Goal: Check status

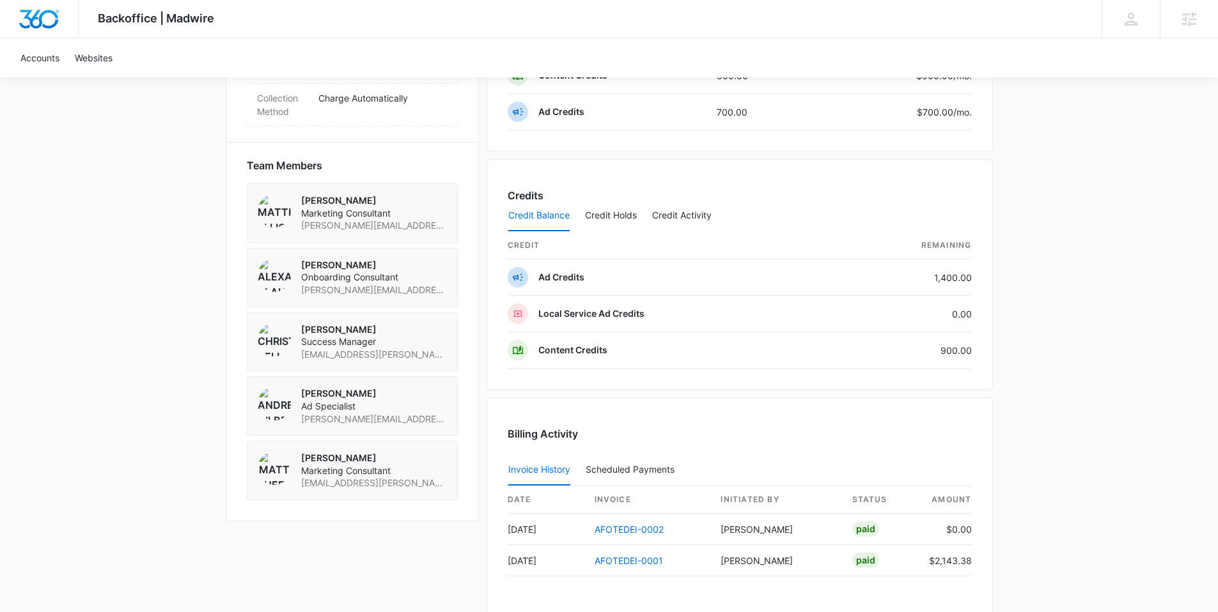
scroll to position [1033, 0]
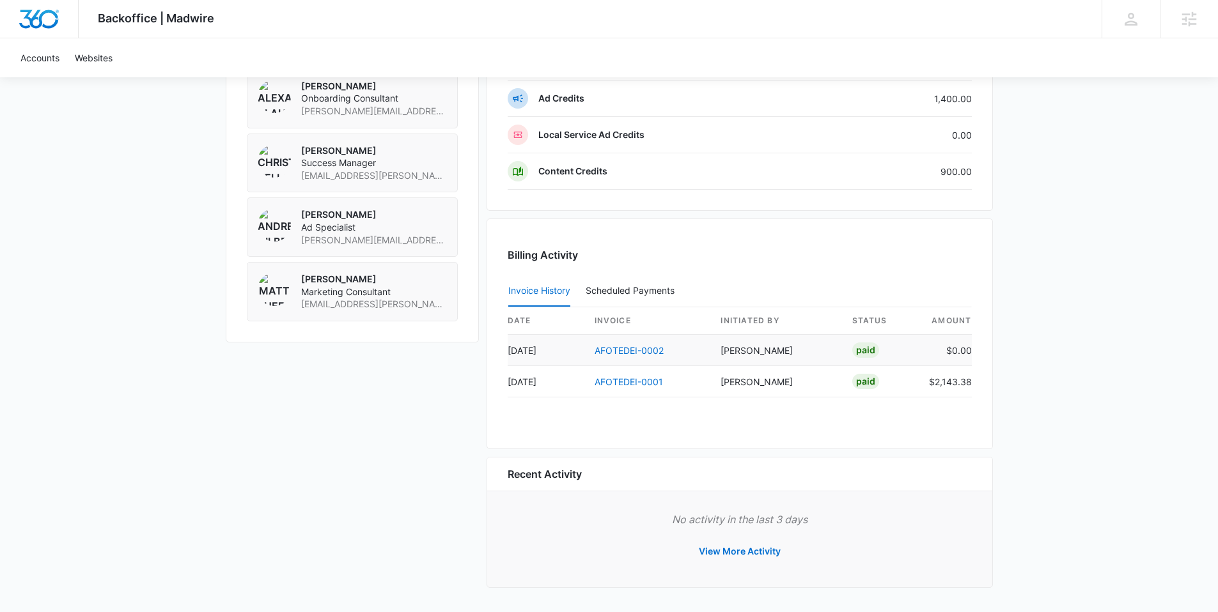
click at [967, 350] on td "$0.00" at bounding box center [945, 350] width 53 height 31
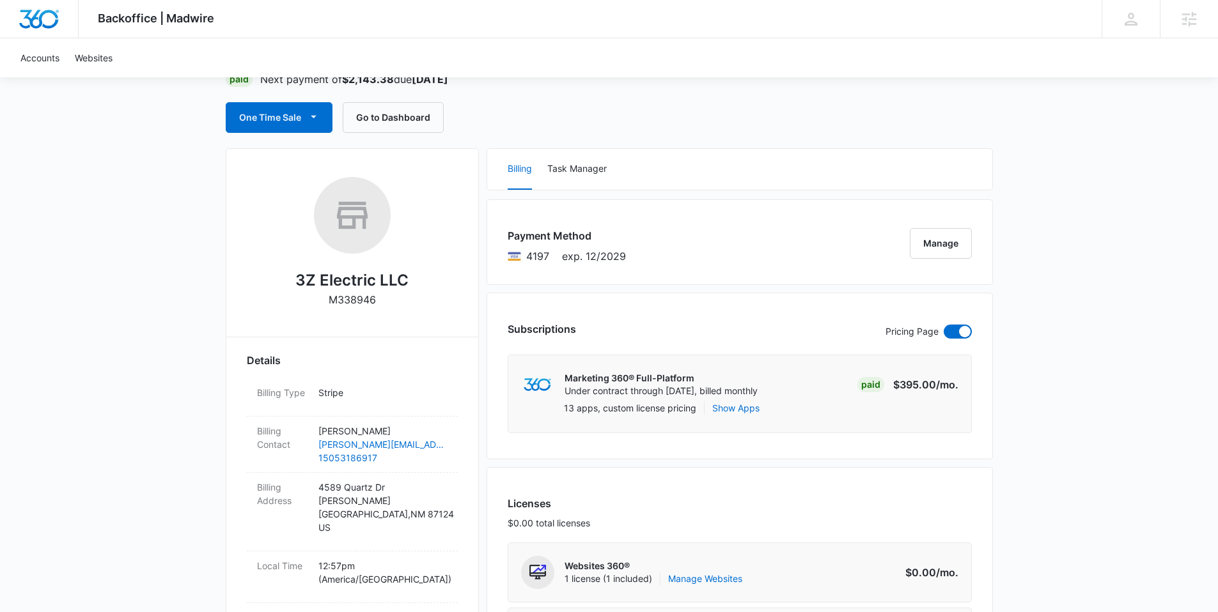
scroll to position [0, 0]
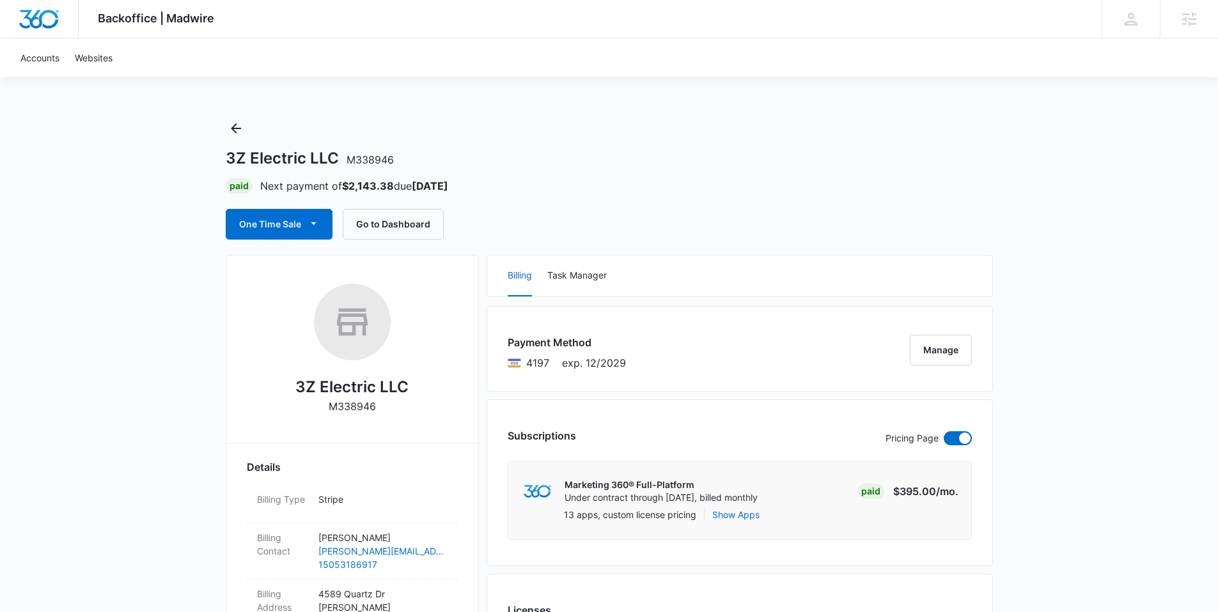
drag, startPoint x: 1057, startPoint y: 298, endPoint x: 1003, endPoint y: 341, distance: 69.2
click at [946, 236] on div "One Time Sale Go to Dashboard" at bounding box center [609, 224] width 767 height 31
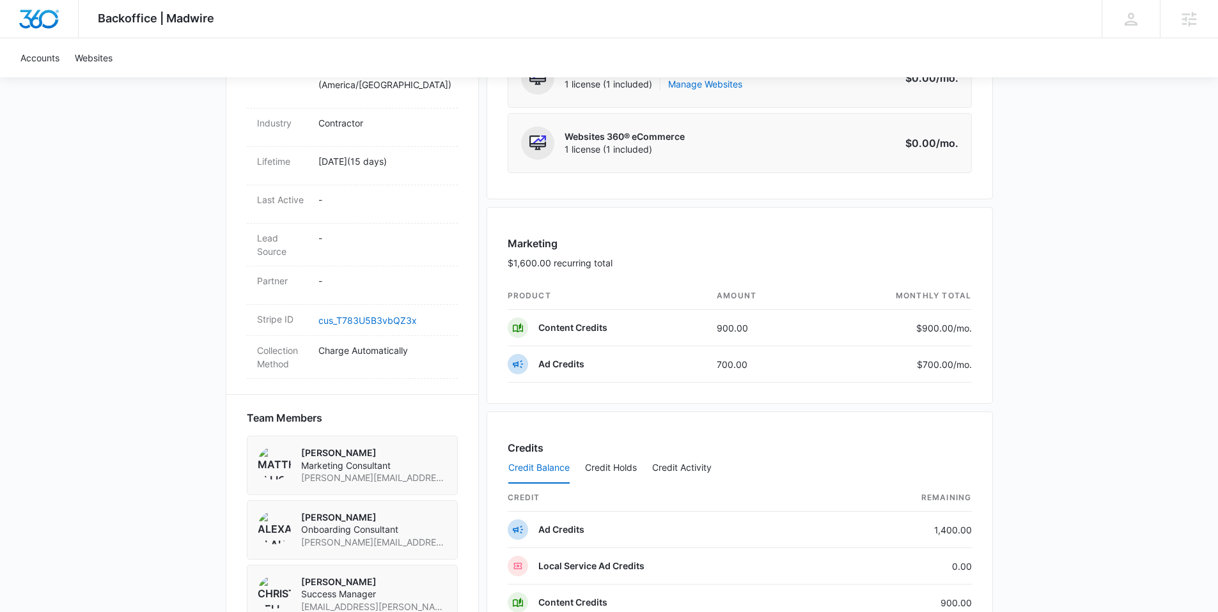
scroll to position [658, 0]
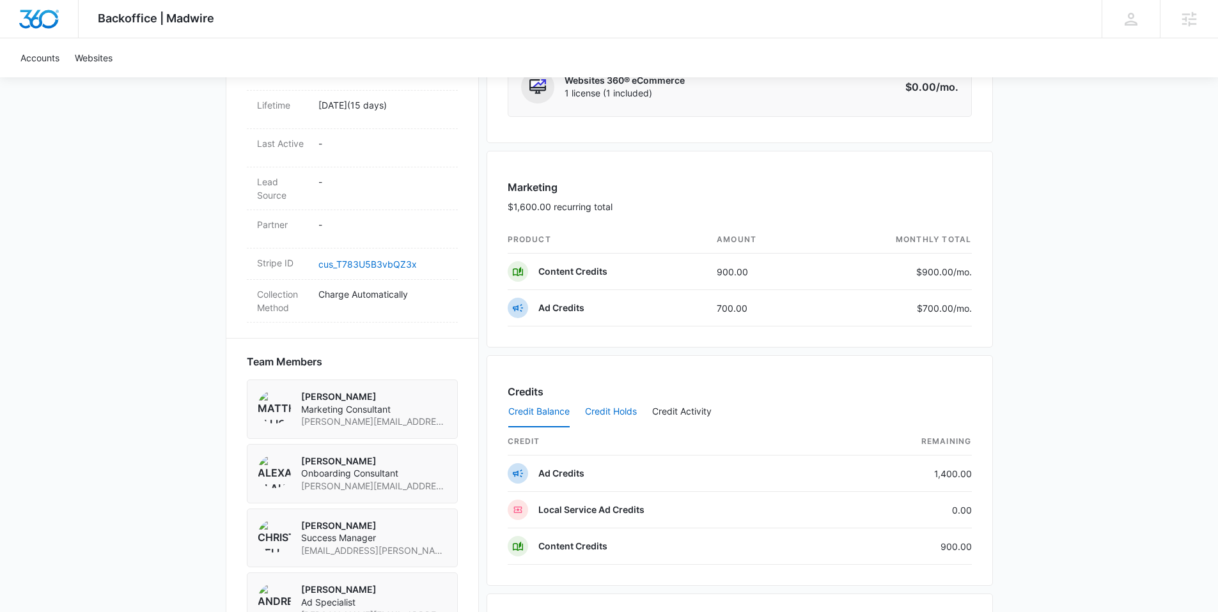
click at [585, 417] on button "Credit Holds" at bounding box center [611, 412] width 52 height 31
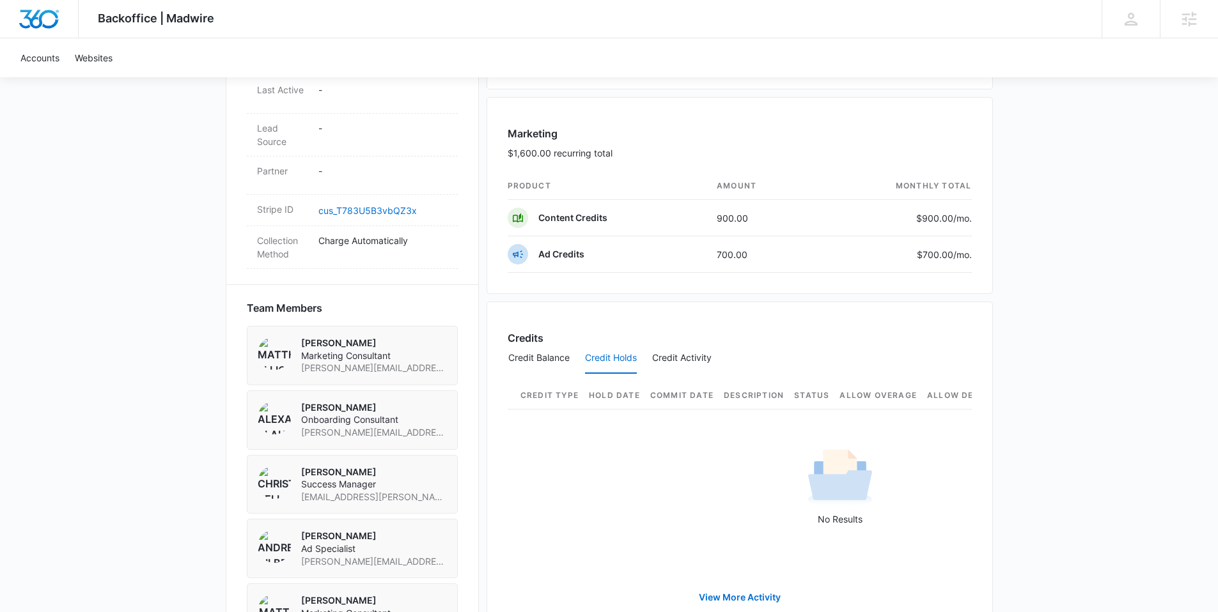
scroll to position [770, 0]
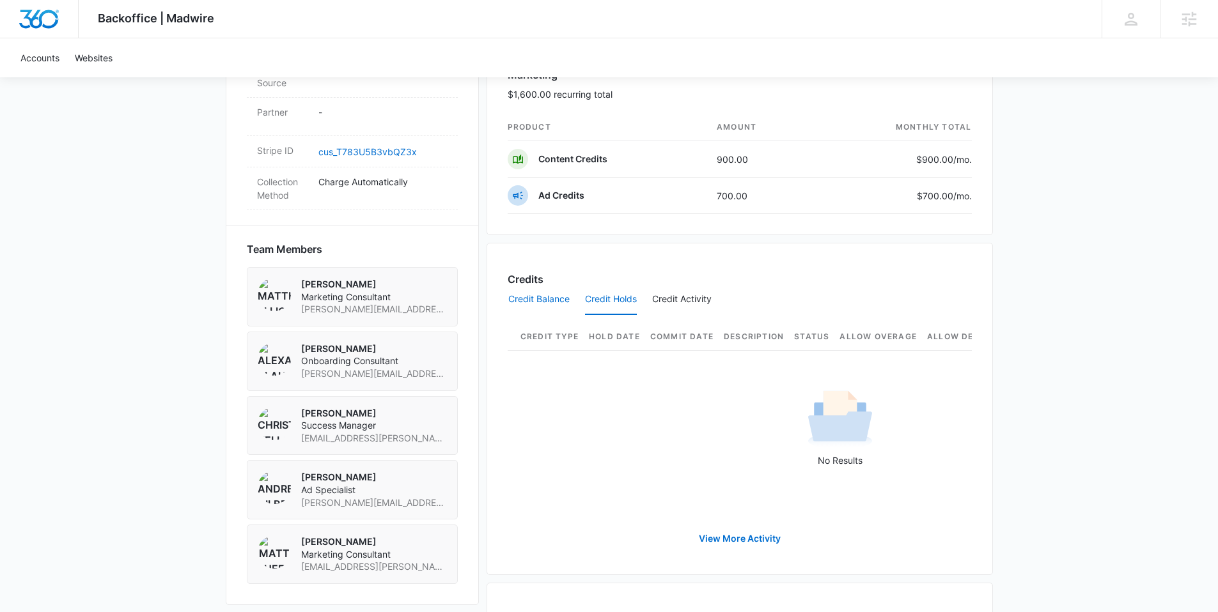
click at [547, 299] on button "Credit Balance" at bounding box center [538, 299] width 61 height 31
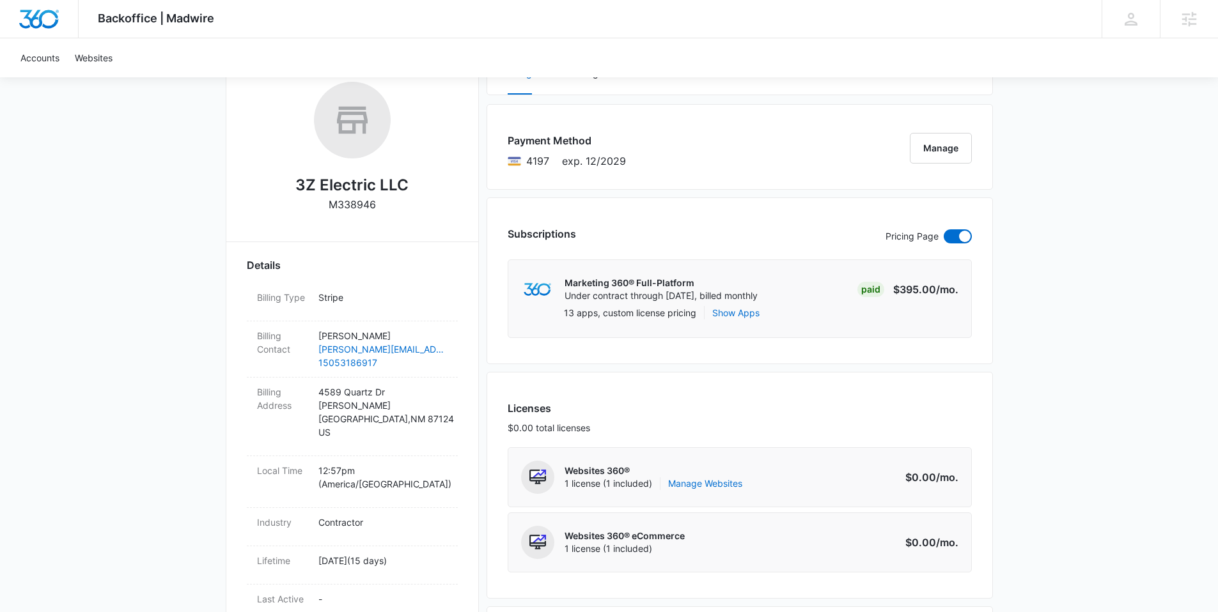
scroll to position [68, 0]
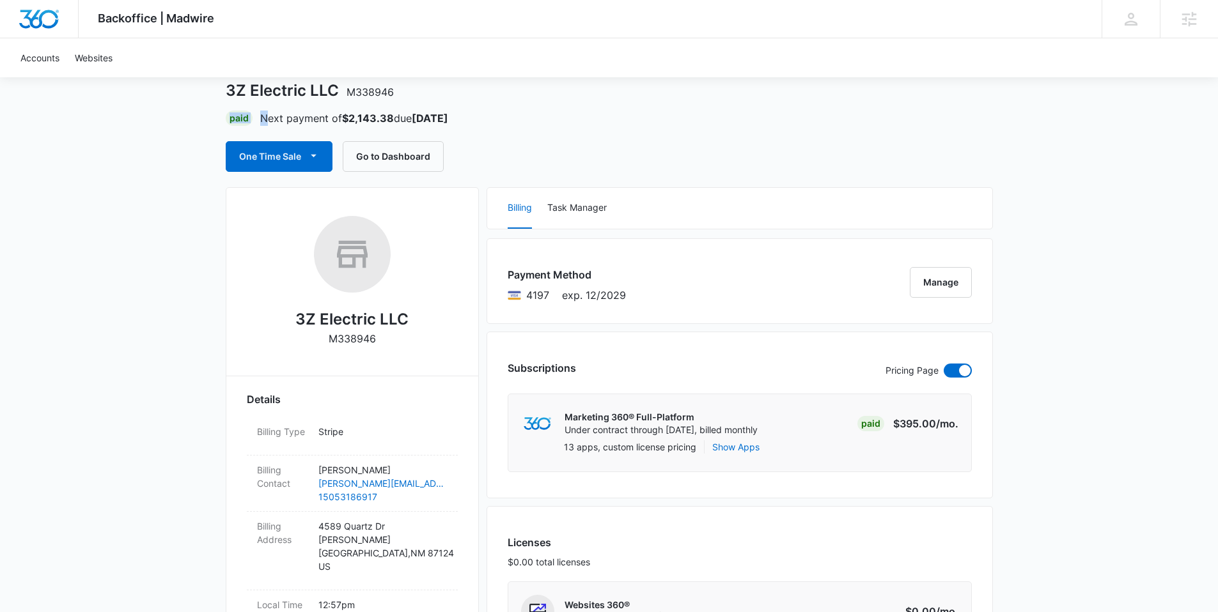
drag, startPoint x: 212, startPoint y: 119, endPoint x: 266, endPoint y: 119, distance: 54.3
click at [402, 120] on p "Next payment of $2,143.38 due [DATE]" at bounding box center [354, 118] width 188 height 15
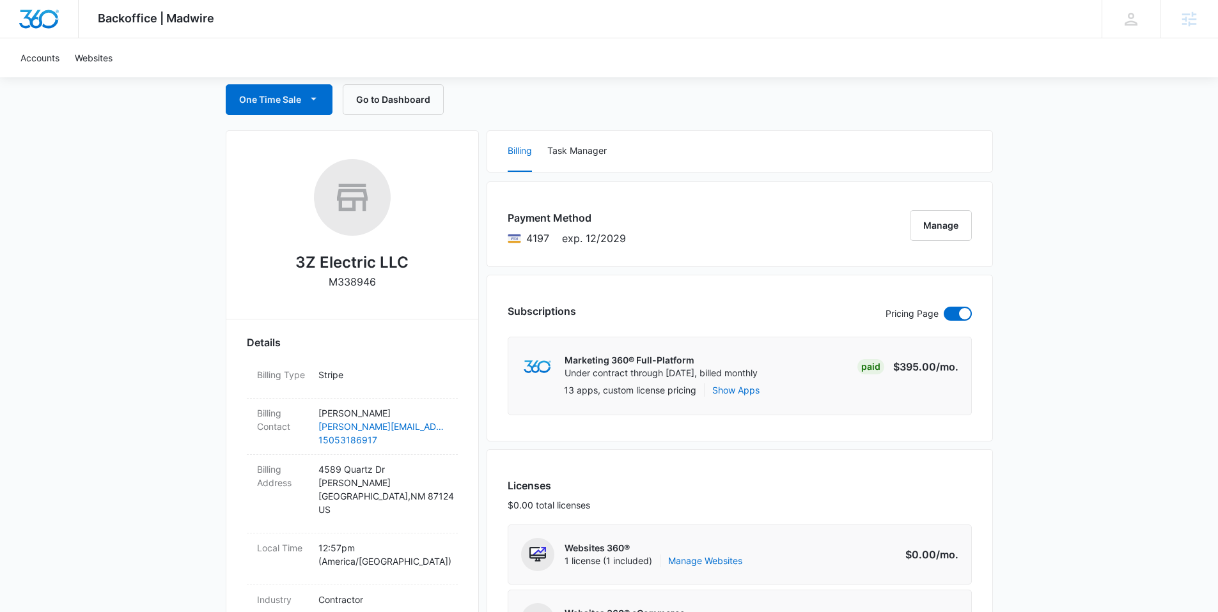
scroll to position [0, 0]
